Goal: Task Accomplishment & Management: Use online tool/utility

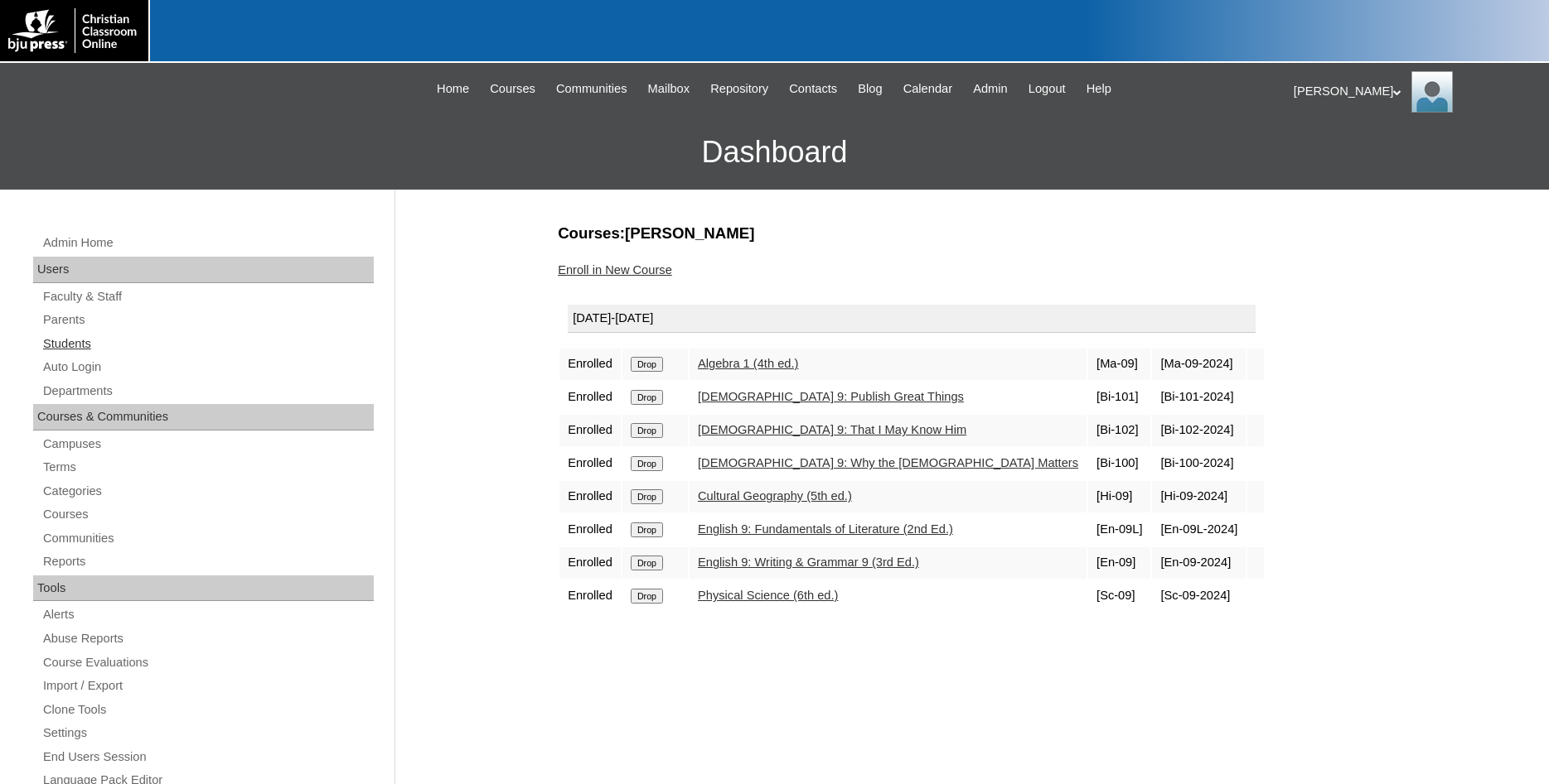
click at [81, 347] on link "Students" at bounding box center [207, 343] width 332 height 21
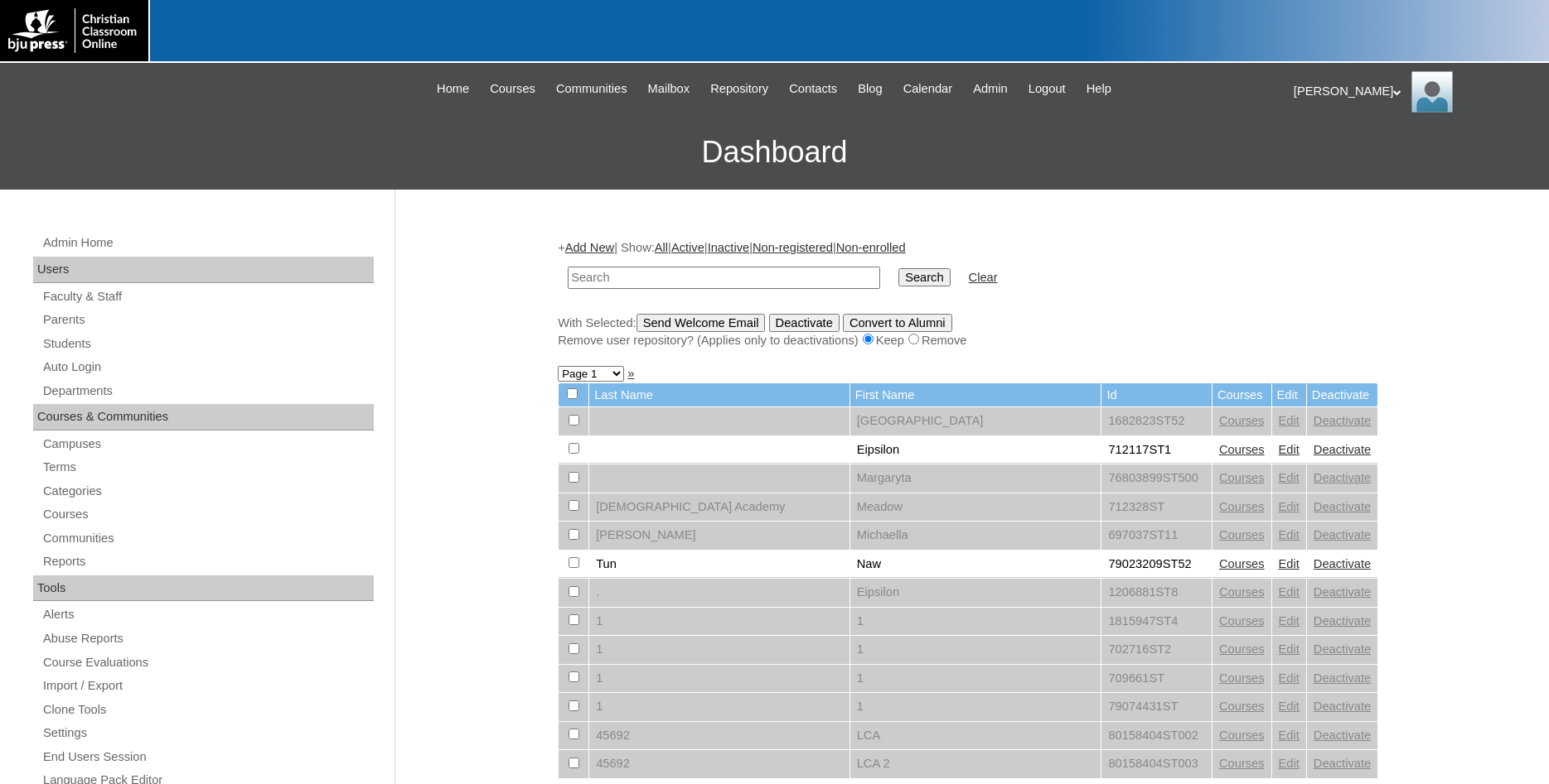
click at [702, 281] on input "text" at bounding box center [723, 278] width 312 height 22
type input "79396739"
click at [899, 268] on input "Search" at bounding box center [924, 277] width 51 height 18
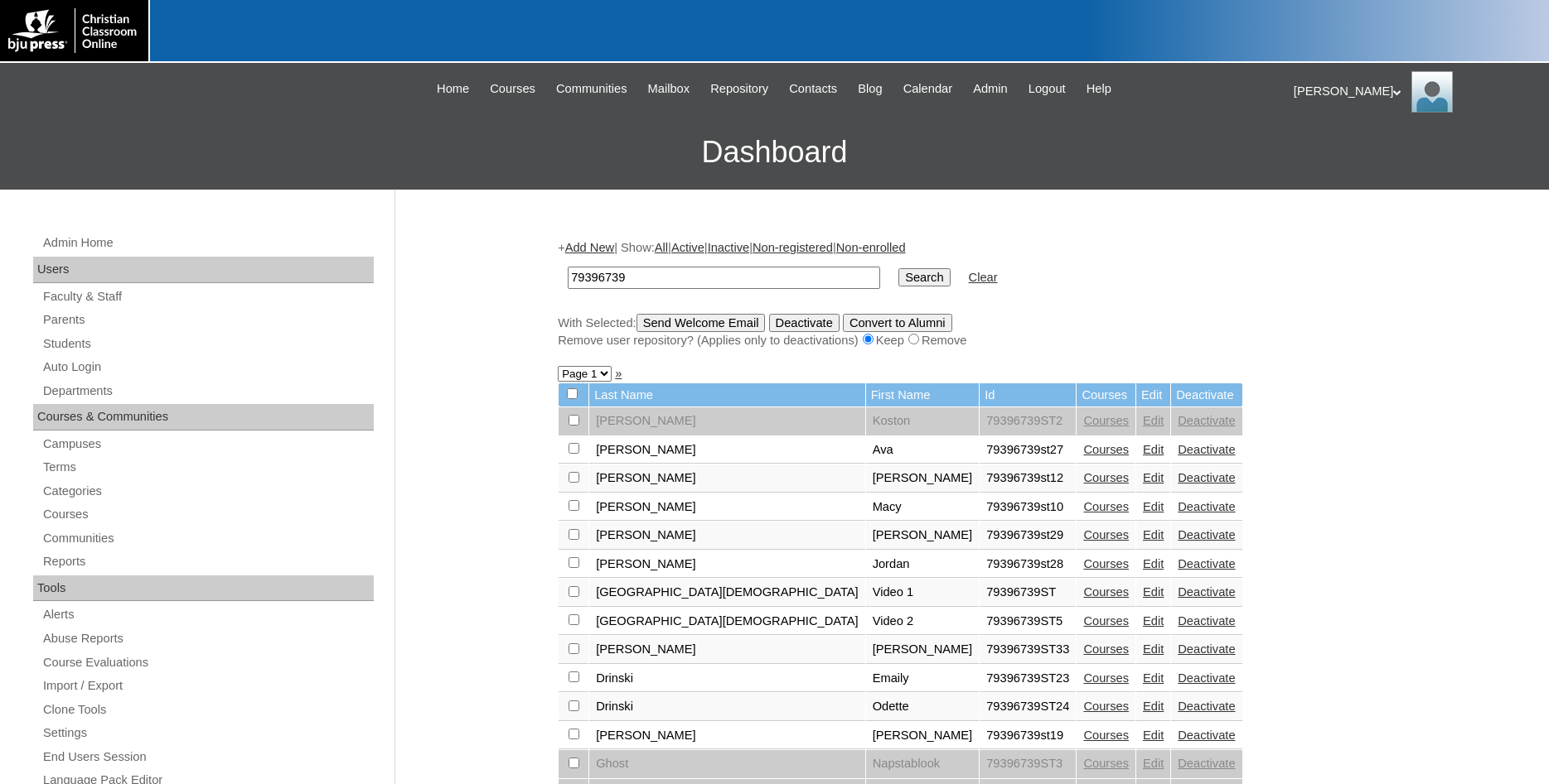
click at [902, 280] on input "Search" at bounding box center [924, 277] width 51 height 18
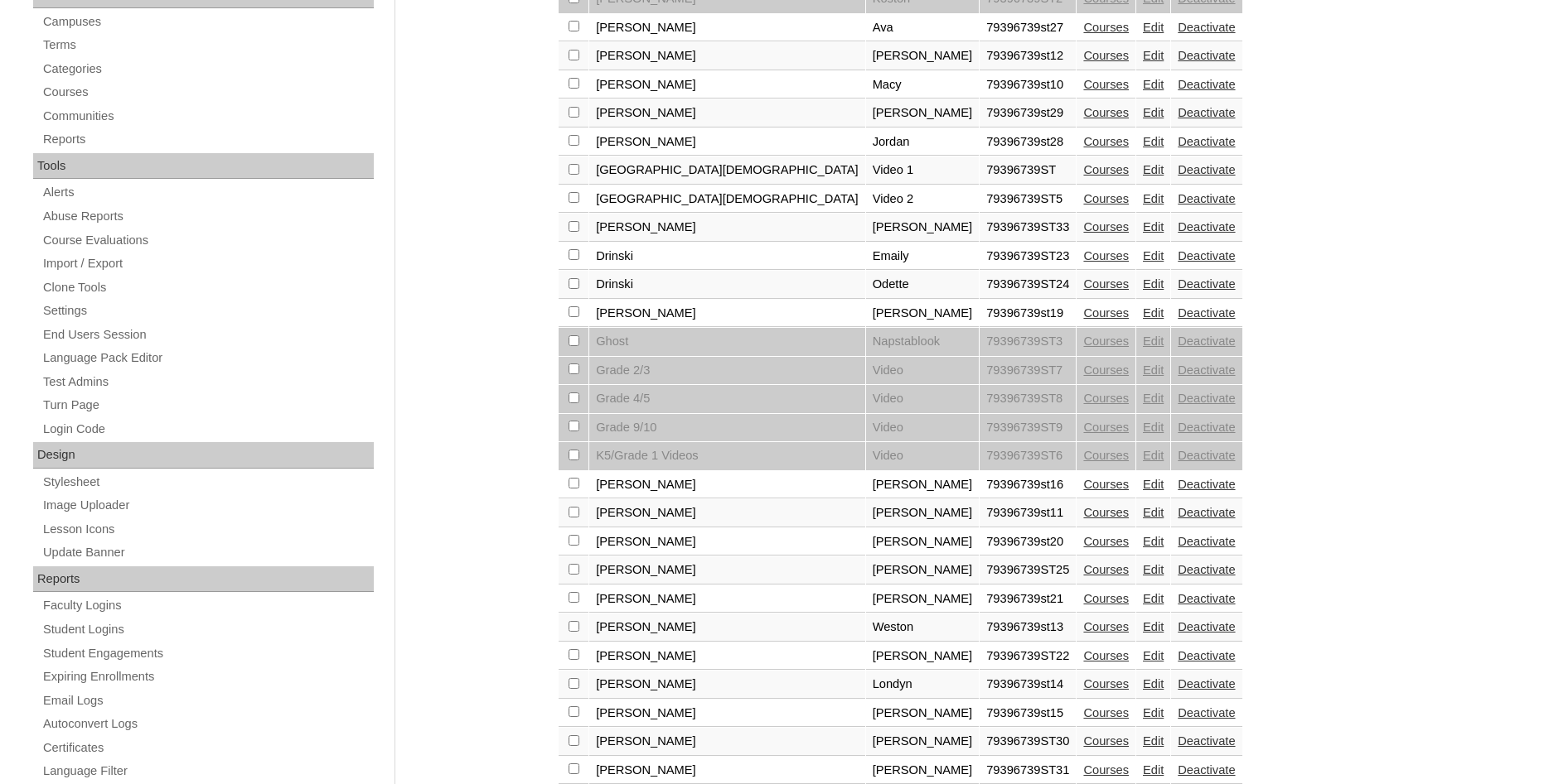
click at [1083, 290] on link "Courses" at bounding box center [1106, 284] width 46 height 13
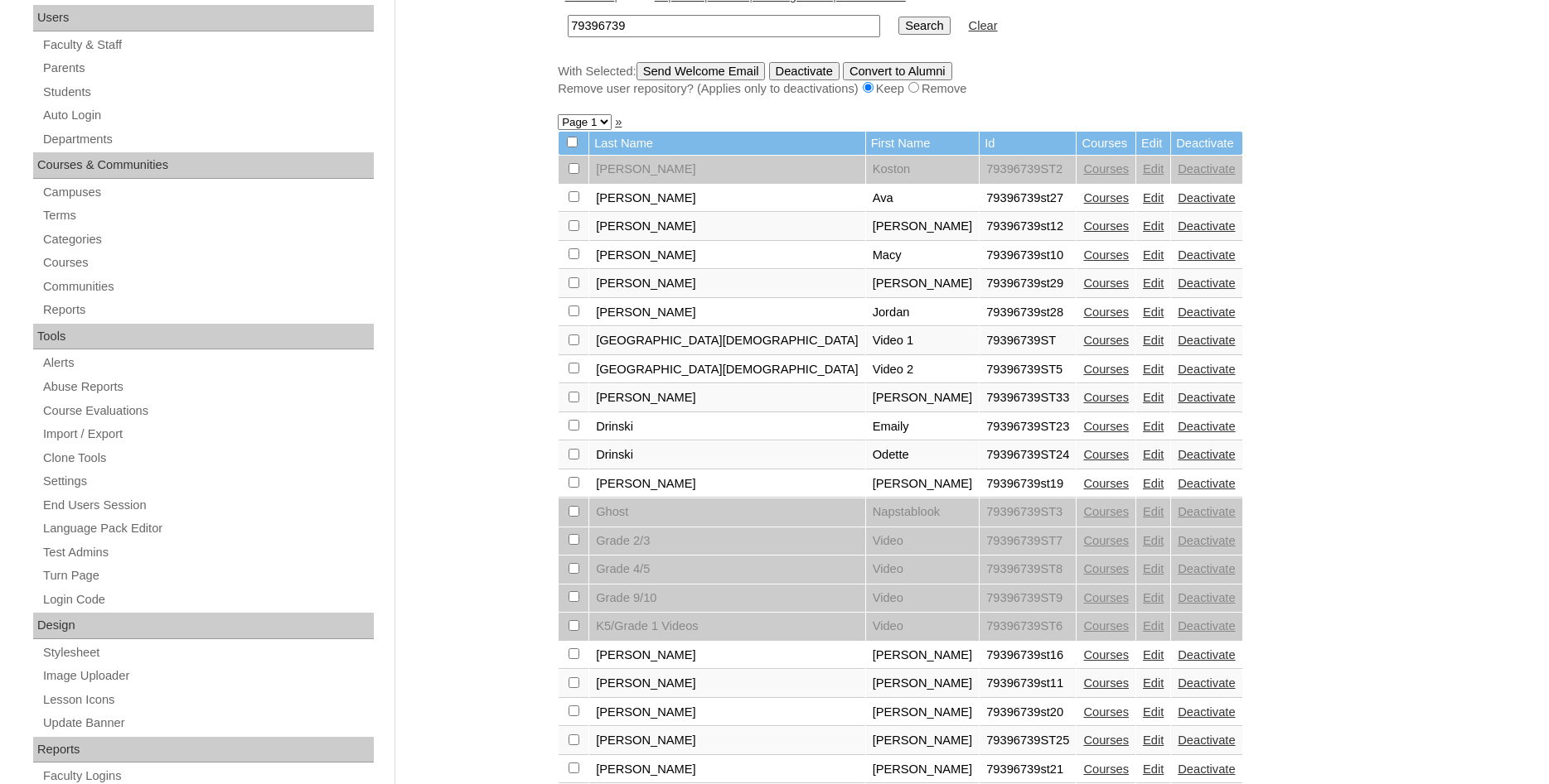
scroll to position [241, 0]
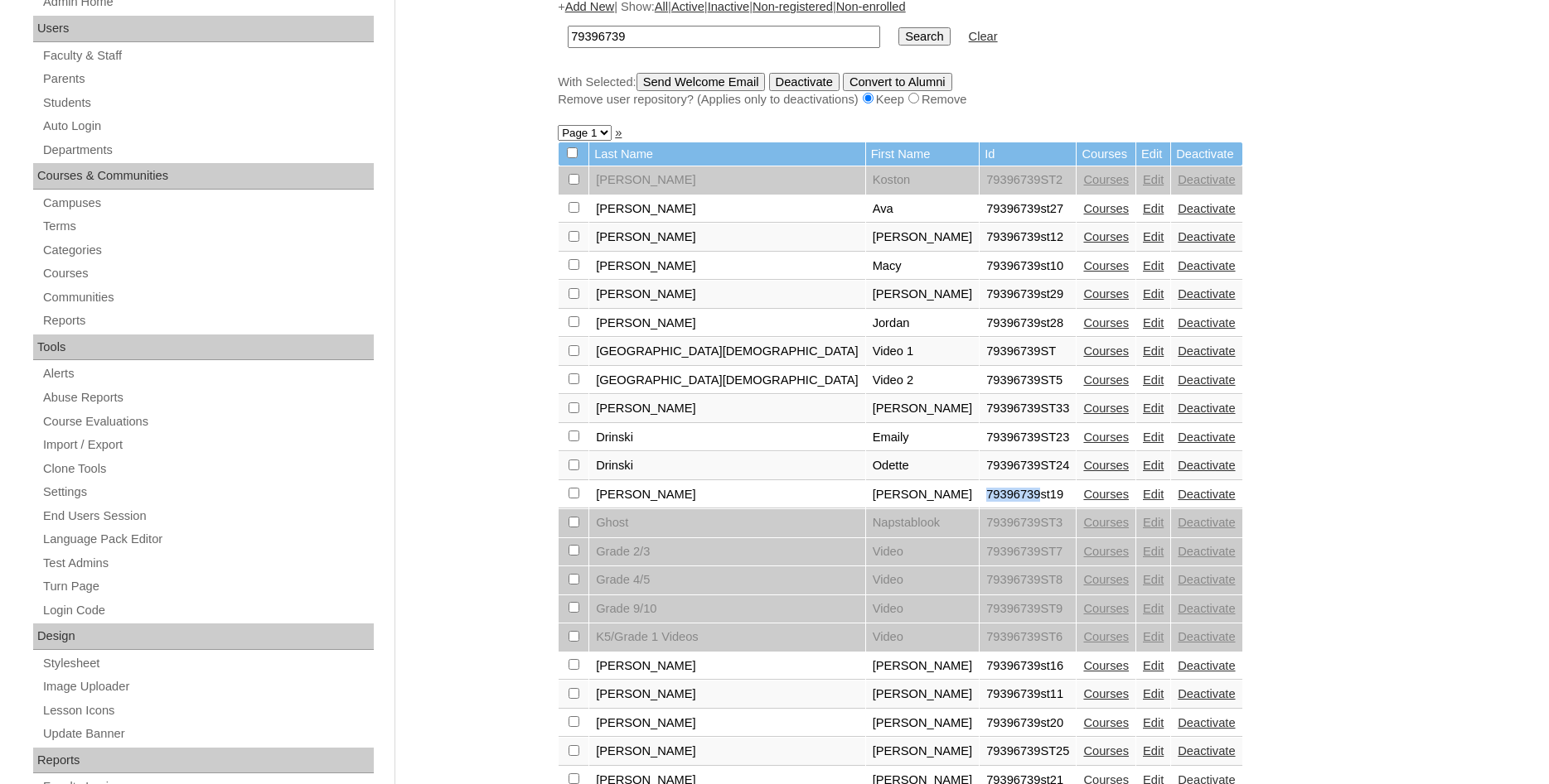
drag, startPoint x: 892, startPoint y: 505, endPoint x: 945, endPoint y: 512, distance: 53.5
click at [980, 510] on td "79396739st19" at bounding box center [1027, 494] width 96 height 28
copy td "79396739"
click at [89, 129] on link "Auto Login" at bounding box center [207, 126] width 332 height 21
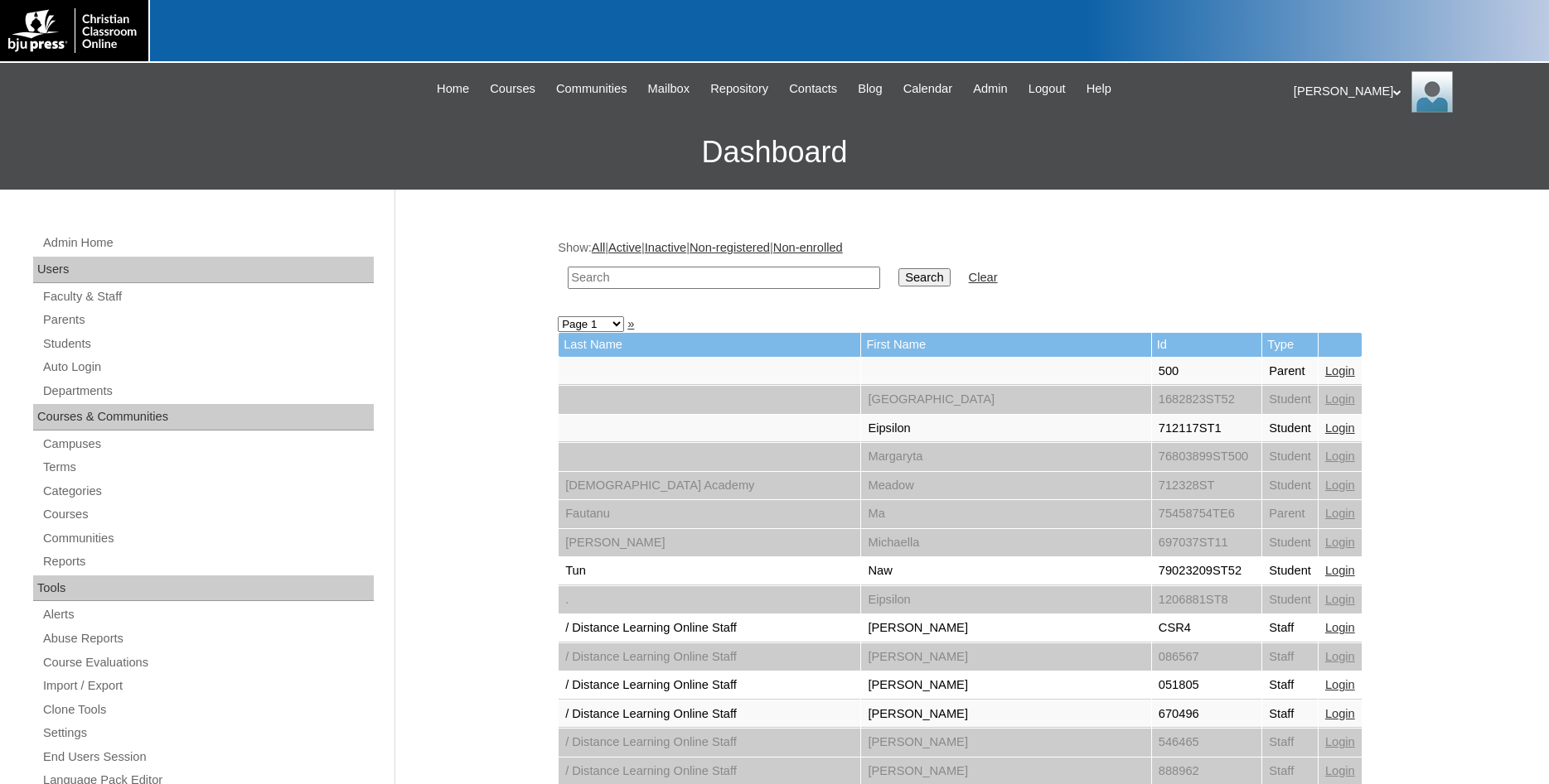
click at [744, 278] on input "text" at bounding box center [723, 278] width 312 height 22
paste input "79396739"
type input "79396739"
click at [899, 268] on input "Search" at bounding box center [924, 277] width 51 height 18
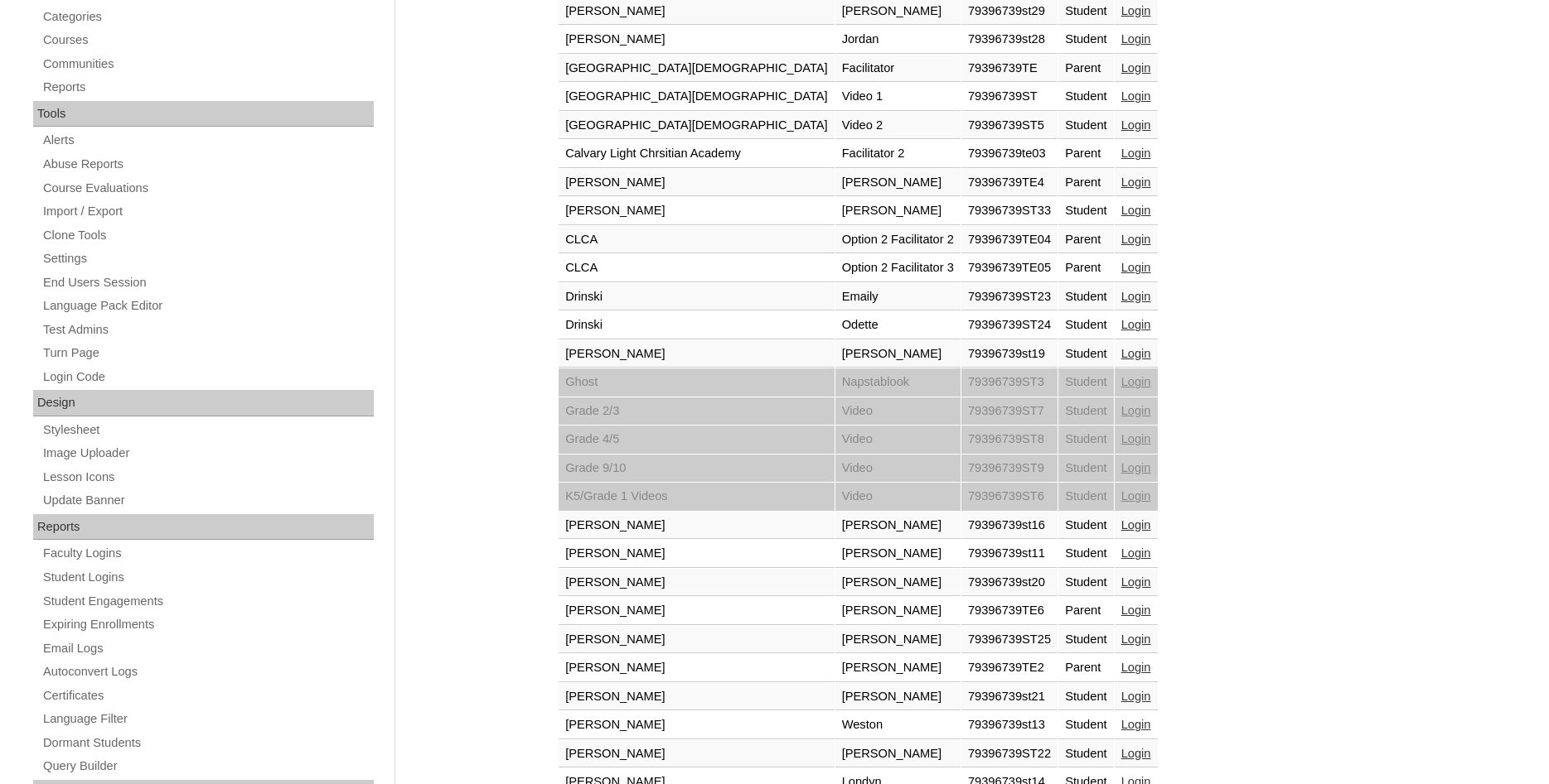
scroll to position [592, 0]
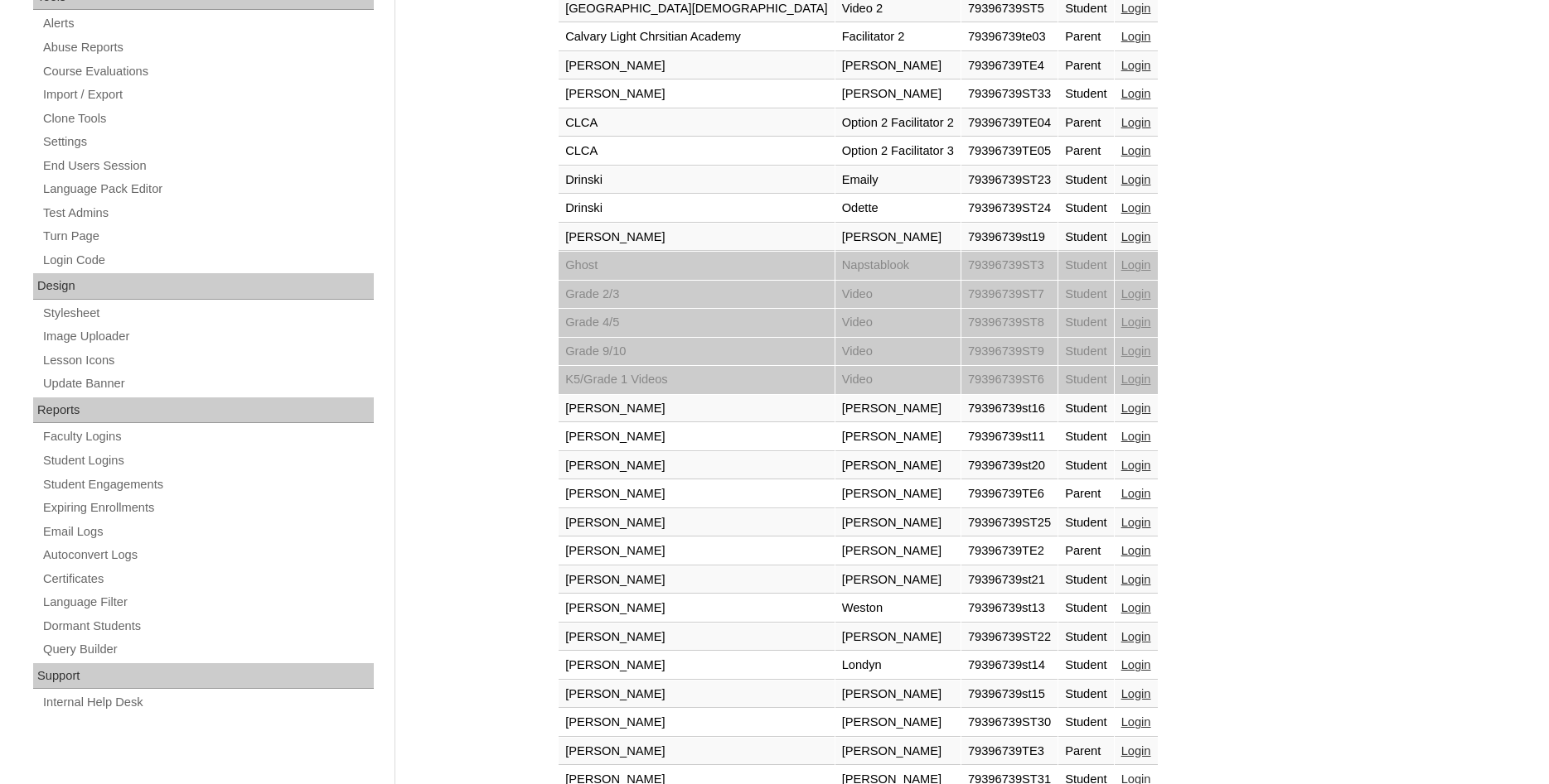
click at [1121, 239] on link "Login" at bounding box center [1135, 236] width 30 height 13
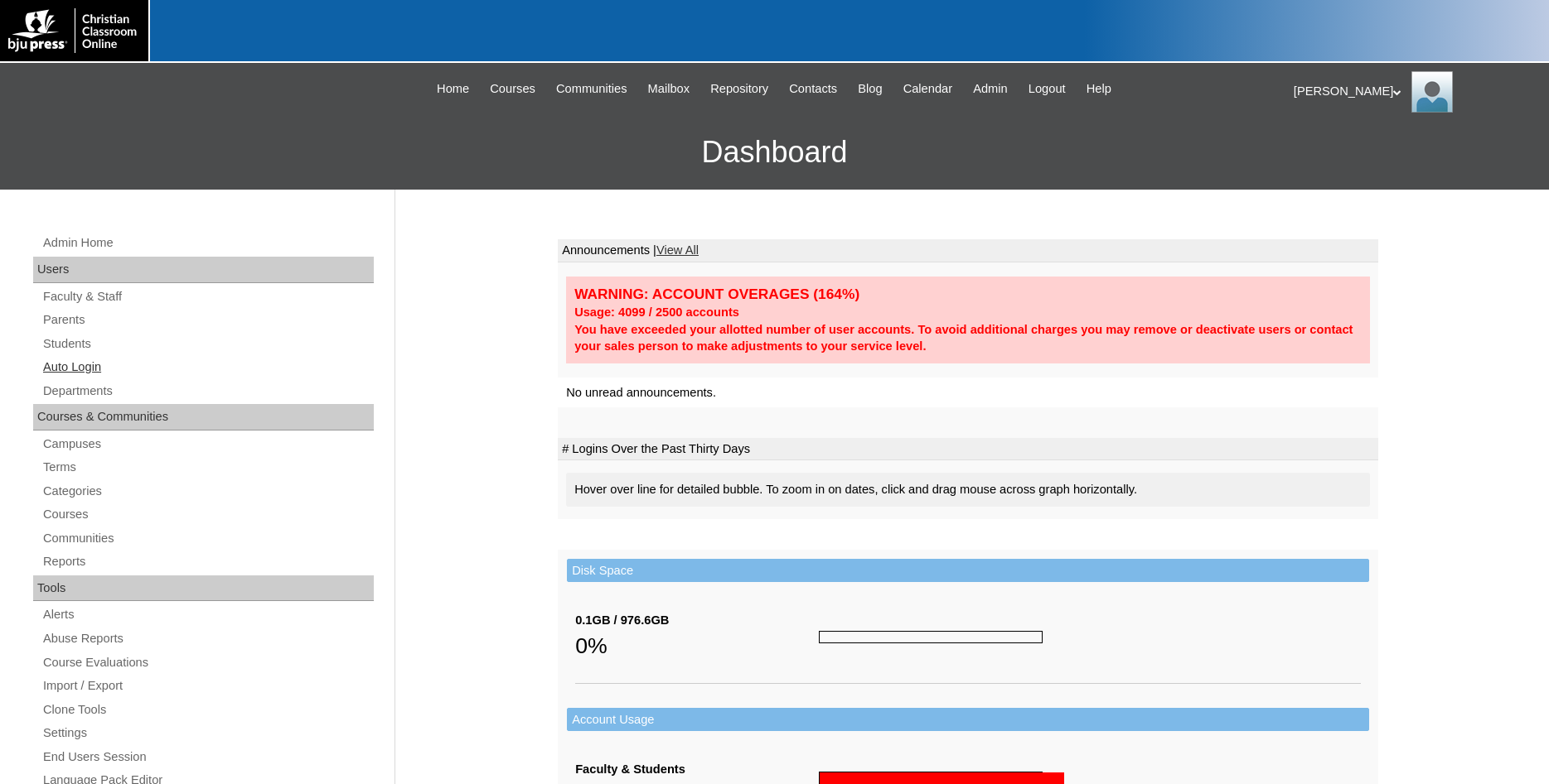
click at [86, 370] on link "Auto Login" at bounding box center [207, 367] width 332 height 21
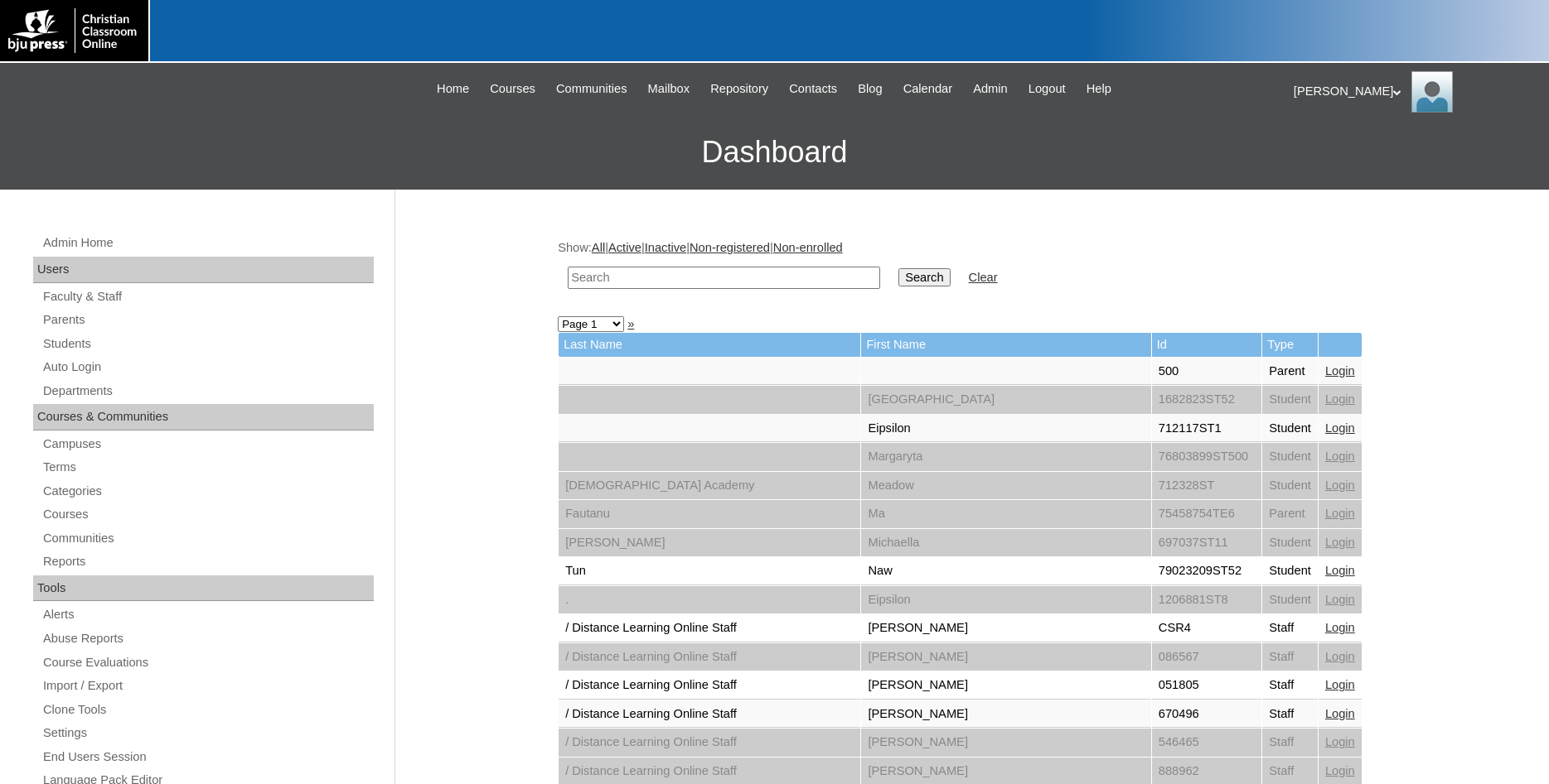
click at [676, 279] on input "text" at bounding box center [723, 278] width 312 height 22
type input "79396739"
click at [899, 268] on input "Search" at bounding box center [924, 277] width 51 height 18
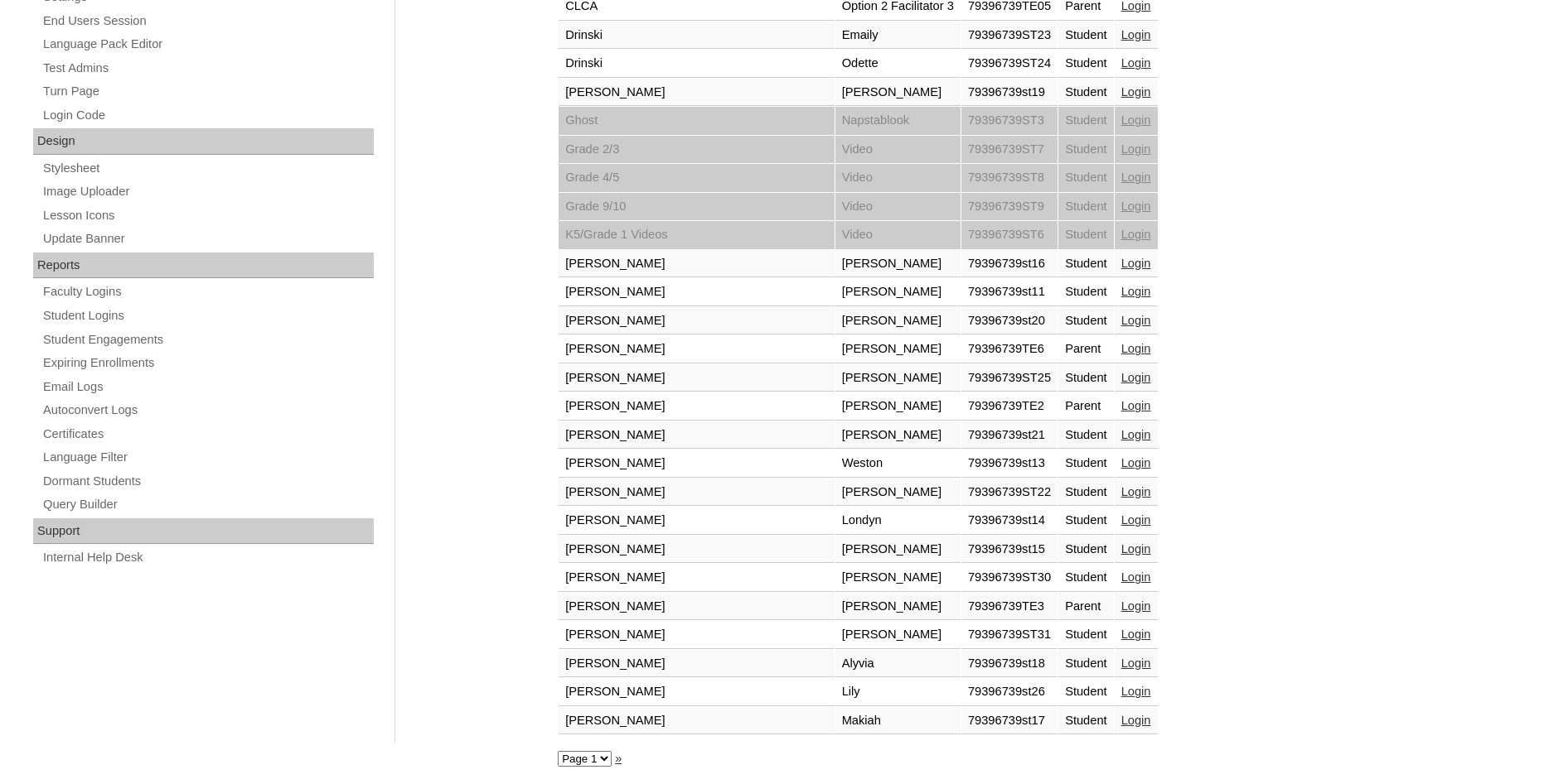
scroll to position [740, 0]
click at [1121, 351] on link "Login" at bounding box center [1135, 348] width 30 height 13
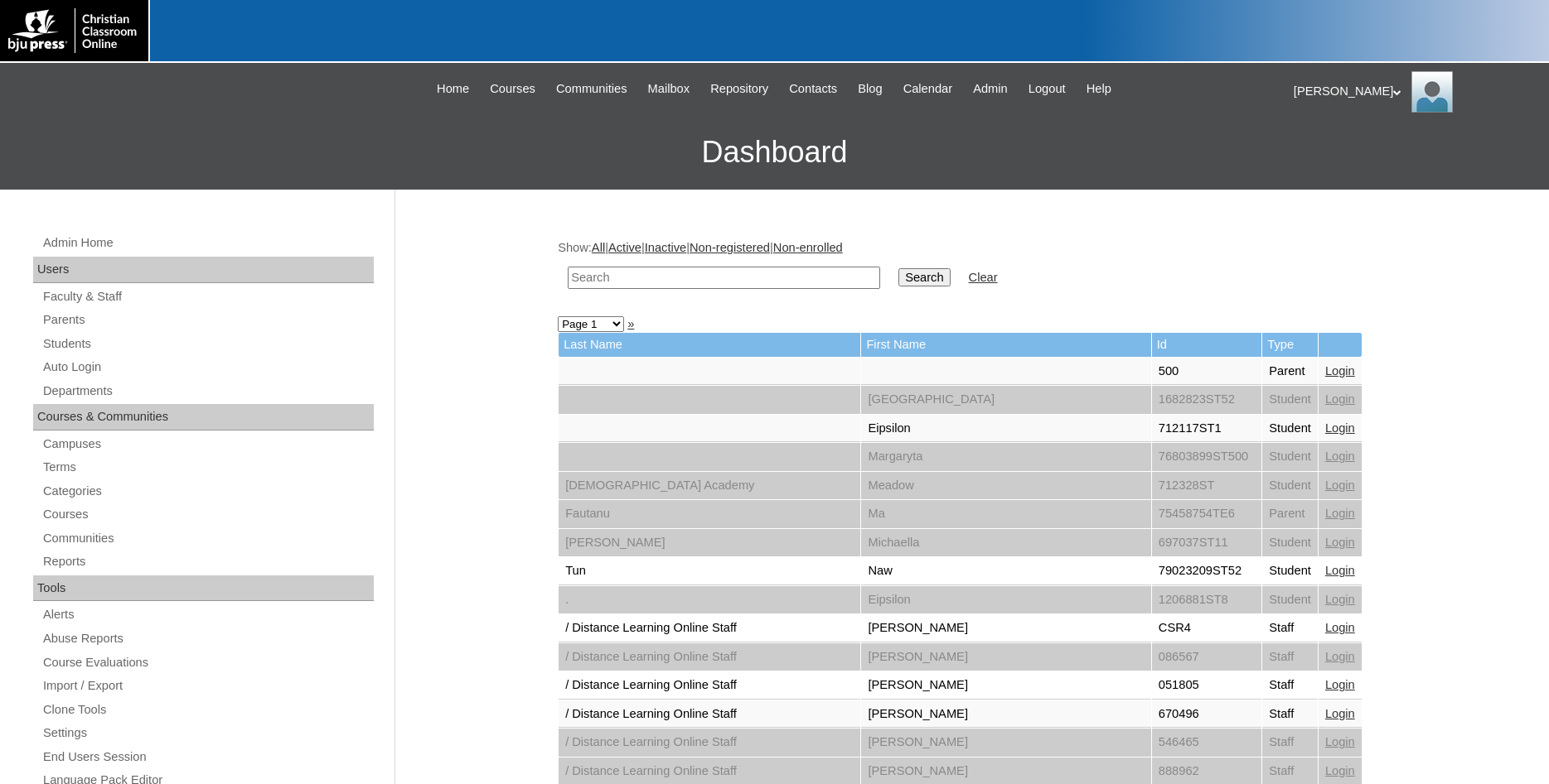
drag, startPoint x: 1384, startPoint y: 279, endPoint x: 1349, endPoint y: 155, distance: 128.8
